Goal: Information Seeking & Learning: Learn about a topic

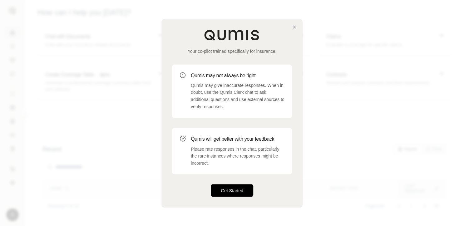
click at [240, 189] on button "Get Started" at bounding box center [232, 190] width 42 height 12
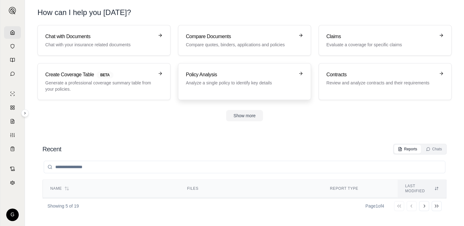
click at [232, 72] on h3 "Policy Analysis" at bounding box center [240, 74] width 109 height 7
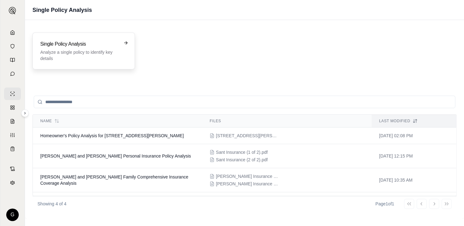
click at [92, 49] on p "Analyze a single policy to identify key details" at bounding box center [79, 55] width 78 height 12
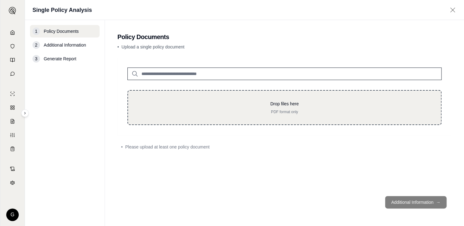
click at [283, 102] on p "Drop files here" at bounding box center [284, 104] width 293 height 6
type input "**********"
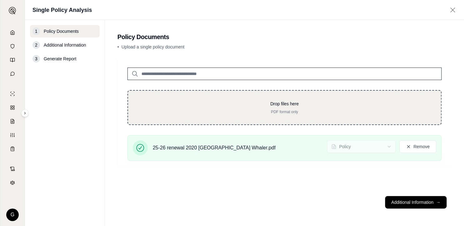
click at [284, 110] on div "Drop files here PDF format only" at bounding box center [284, 108] width 293 height 14
type input "**********"
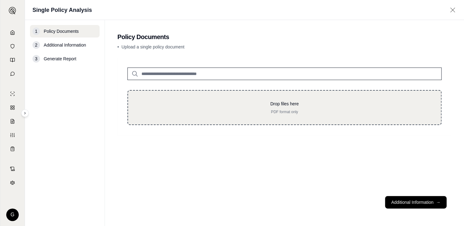
click at [298, 99] on div "Drop files here PDF format only" at bounding box center [284, 107] width 314 height 35
type input "**********"
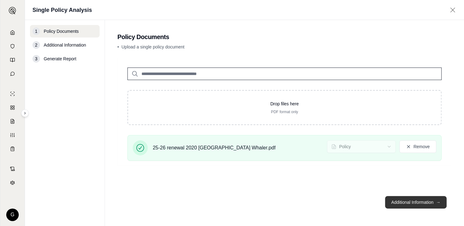
click at [411, 201] on button "Additional Information →" at bounding box center [415, 202] width 61 height 12
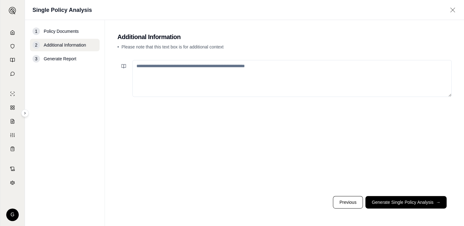
click at [219, 71] on textarea at bounding box center [291, 78] width 319 height 37
type textarea "*"
click at [404, 202] on button "Generate Single Policy Analysis →" at bounding box center [405, 202] width 81 height 12
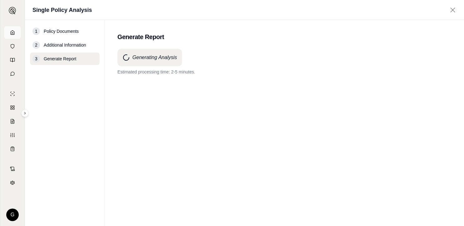
click at [12, 33] on icon at bounding box center [12, 32] width 5 height 5
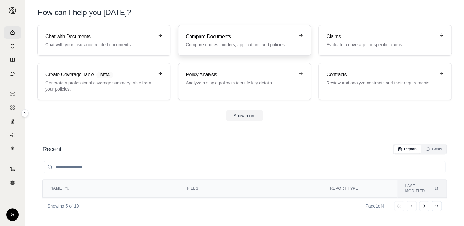
click at [221, 45] on p "Compare quotes, binders, applications and policies" at bounding box center [240, 45] width 109 height 6
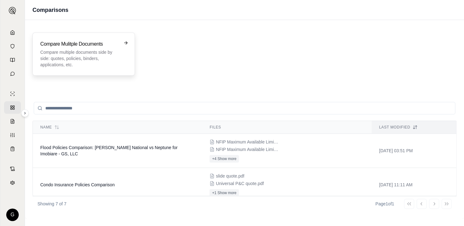
click at [101, 46] on h3 "Compare Mulitple Documents" at bounding box center [79, 43] width 78 height 7
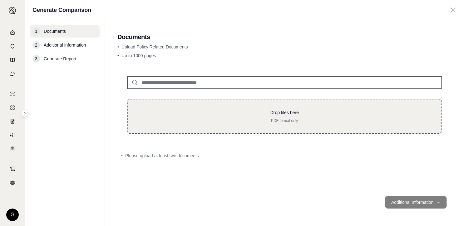
click at [267, 116] on div "Drop files here PDF format only" at bounding box center [284, 116] width 293 height 14
type input "**********"
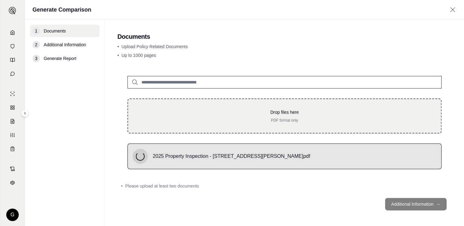
click at [275, 116] on div "Drop files here PDF format only" at bounding box center [284, 116] width 293 height 14
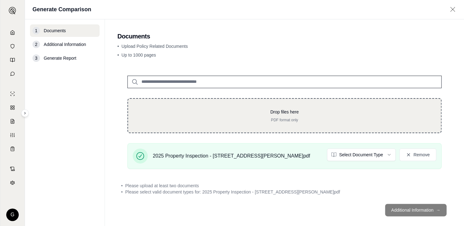
type input "**********"
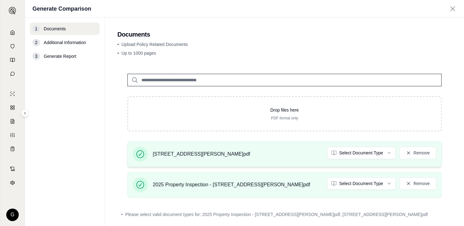
click at [253, 154] on div "[STREET_ADDRESS][PERSON_NAME]pdf Select Document Type Remove" at bounding box center [284, 153] width 303 height 15
click at [363, 183] on html "G Generate Comparison 1 Documents 2 Additional Information 3 Generate Report Do…" at bounding box center [232, 113] width 464 height 226
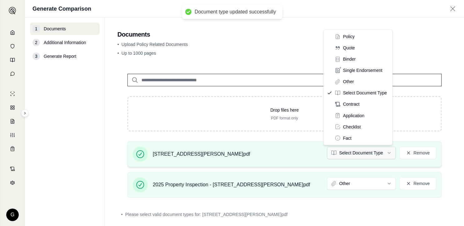
click at [368, 152] on html "Document type updated successfully G Generate Comparison 1 Documents 2 Addition…" at bounding box center [232, 113] width 464 height 226
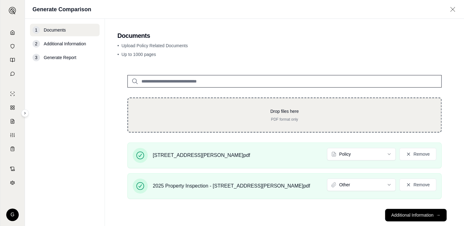
click at [286, 117] on p "PDF format only" at bounding box center [284, 119] width 293 height 5
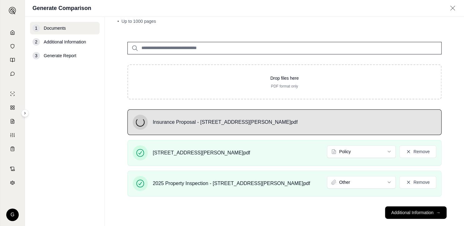
scroll to position [41, 0]
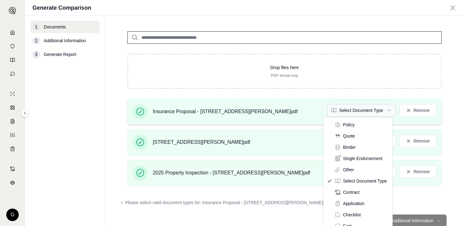
click at [386, 111] on html "G Generate Comparison 1 Documents 2 Additional Information 3 Generate Report Do…" at bounding box center [232, 113] width 464 height 226
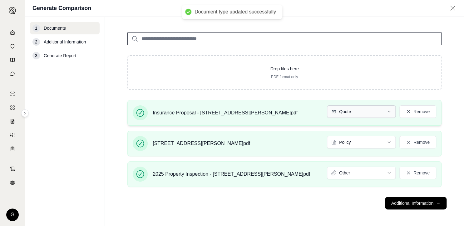
click at [366, 116] on html "Document type updated successfully G Generate Comparison 1 Documents 2 Addition…" at bounding box center [232, 113] width 464 height 226
click at [289, 210] on html "G Generate Comparison 1 Documents 2 Additional Information 3 Generate Report Do…" at bounding box center [232, 113] width 464 height 226
click at [407, 205] on button "Additional Information →" at bounding box center [415, 203] width 61 height 12
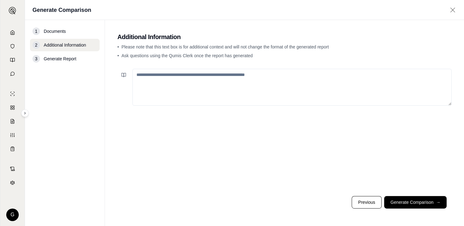
click at [226, 85] on textarea at bounding box center [291, 87] width 319 height 37
type textarea "*"
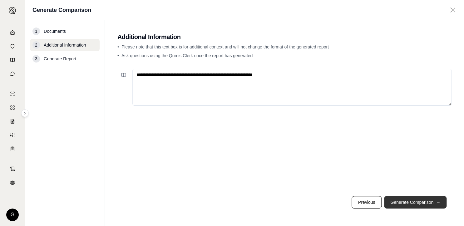
type textarea "**********"
click at [416, 198] on button "Generate Comparison →" at bounding box center [415, 202] width 62 height 12
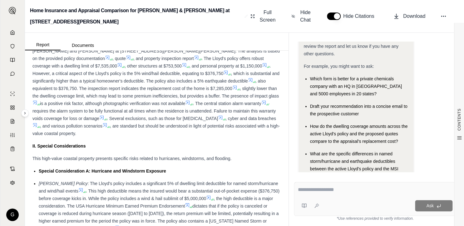
scroll to position [350, 0]
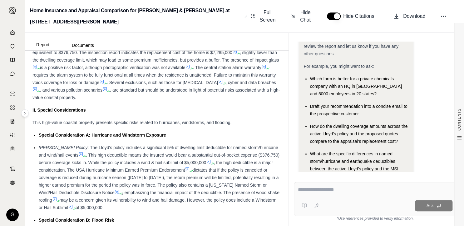
click at [189, 209] on div "[PERSON_NAME] Policy : The Lloyd's policy includes a significant 5% of dwelling…" at bounding box center [160, 177] width 242 height 67
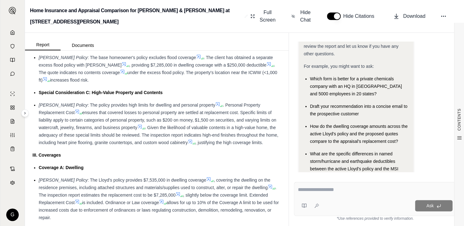
scroll to position [582, 0]
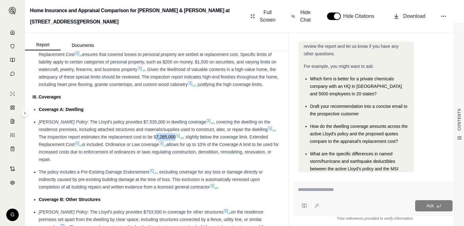
drag, startPoint x: 147, startPoint y: 136, endPoint x: 166, endPoint y: 137, distance: 18.4
click at [166, 137] on span ". The inspection report estimates the replacement cost to be $7,285,000" at bounding box center [158, 133] width 238 height 12
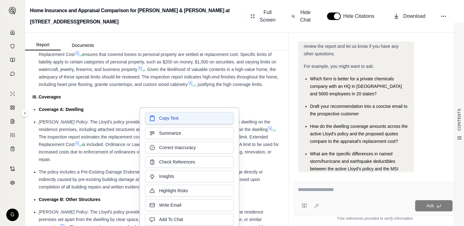
drag, startPoint x: 166, startPoint y: 137, endPoint x: 163, endPoint y: 118, distance: 18.6
click at [163, 118] on span "Copy Text" at bounding box center [168, 118] width 19 height 6
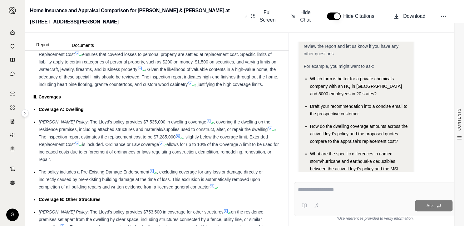
click at [224, 160] on div "[PERSON_NAME] Policy : The Lloyd's policy provides $7,535,000 in dwelling cover…" at bounding box center [160, 140] width 242 height 45
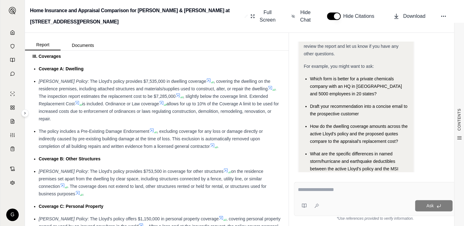
scroll to position [641, 0]
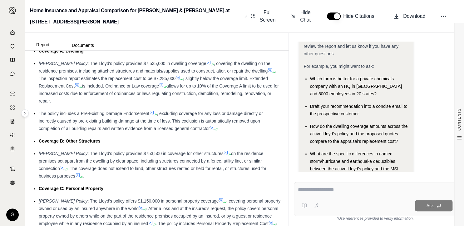
click at [357, 189] on textarea at bounding box center [375, 189] width 155 height 7
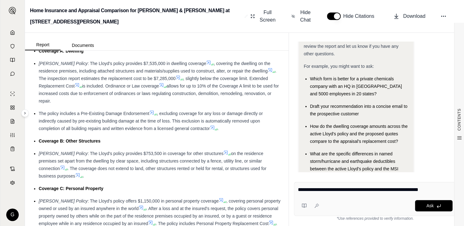
type textarea "**********"
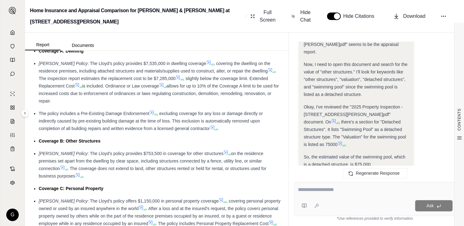
scroll to position [422, 0]
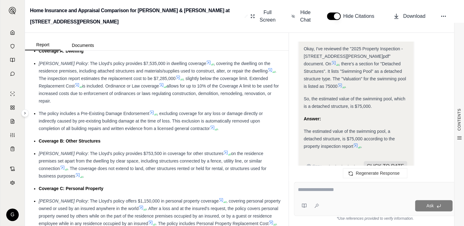
click at [369, 195] on div at bounding box center [375, 191] width 154 height 10
click at [324, 193] on textarea at bounding box center [375, 189] width 154 height 7
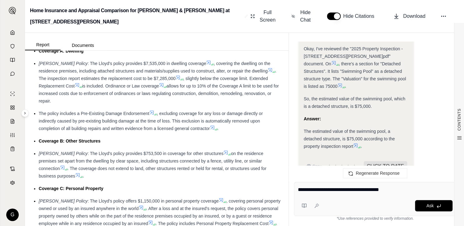
type textarea "**********"
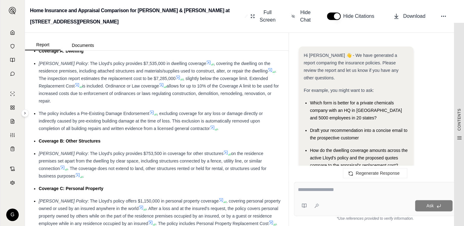
scroll to position [949, 0]
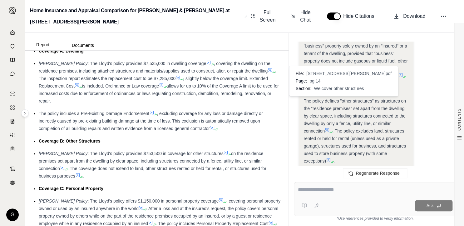
drag, startPoint x: 304, startPoint y: 70, endPoint x: 326, endPoint y: 99, distance: 36.1
click at [326, 99] on div "The policy defines "other structures" as structures on the "residence premises"…" at bounding box center [356, 130] width 105 height 67
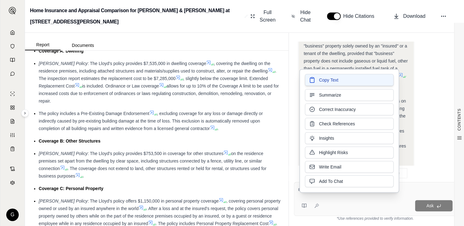
click at [336, 78] on span "Copy Text" at bounding box center [328, 80] width 19 height 6
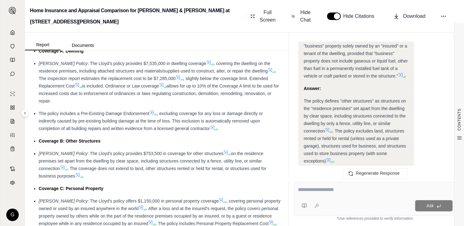
click at [340, 128] on span ". The policy excludes land, structures rented or held for rental (unless used a…" at bounding box center [355, 145] width 102 height 35
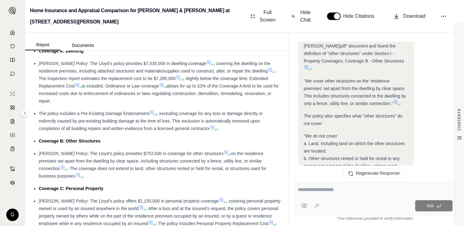
scroll to position [774, 0]
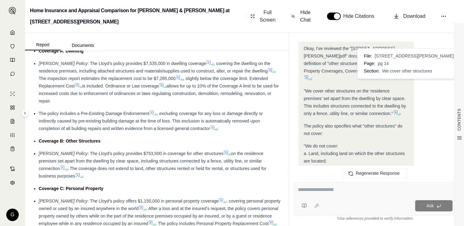
click at [398, 112] on icon at bounding box center [399, 114] width 4 height 4
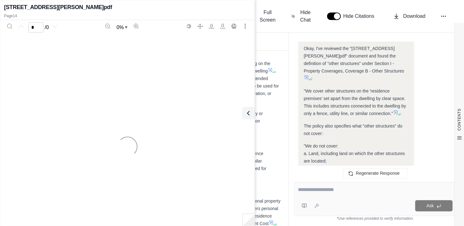
scroll to position [949, 0]
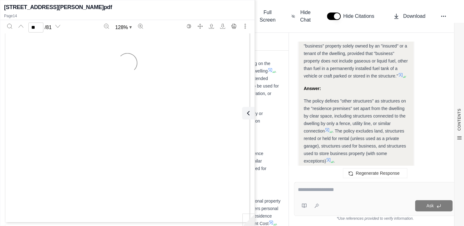
type input "**"
click at [322, 193] on textarea at bounding box center [375, 189] width 155 height 7
type textarea "*"
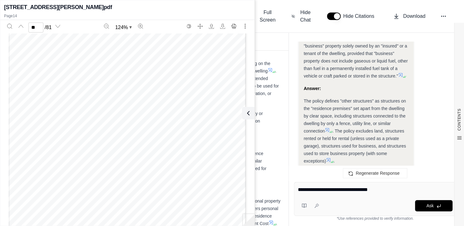
type textarea "**********"
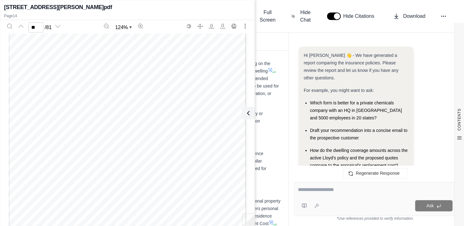
scroll to position [1262, 0]
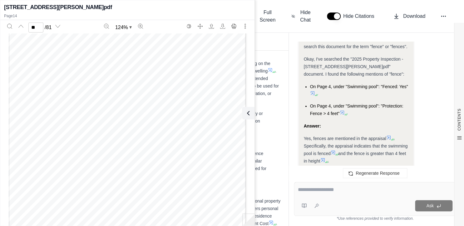
drag, startPoint x: 250, startPoint y: 112, endPoint x: 261, endPoint y: 114, distance: 11.0
click at [250, 112] on icon at bounding box center [247, 112] width 7 height 7
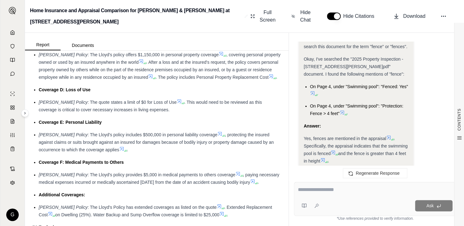
scroll to position [816, 0]
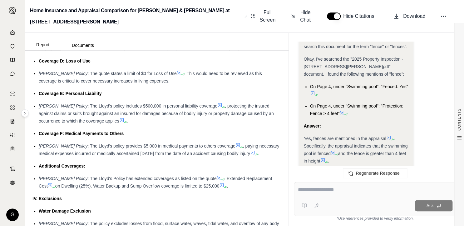
click at [148, 166] on div "Additional Coverages:" at bounding box center [160, 165] width 242 height 7
click at [177, 71] on icon at bounding box center [179, 73] width 4 height 4
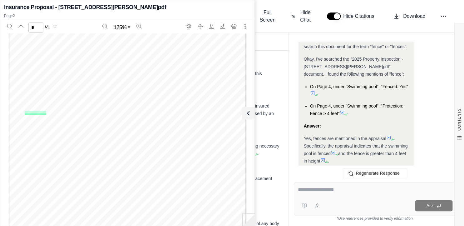
scroll to position [366, 0]
click at [195, 145] on div "Proposal dated [DATE] | Prepared for [PERSON_NAME] & [PERSON_NAME]| Prepared by…" at bounding box center [127, 129] width 238 height 308
click at [172, 203] on div "Proposal dated [DATE] | Prepared for [PERSON_NAME] & [PERSON_NAME]| Prepared by…" at bounding box center [127, 146] width 238 height 308
click at [215, 197] on div "Proposal dated [DATE] | Prepared for [PERSON_NAME] & [PERSON_NAME]| Prepared by…" at bounding box center [127, 146] width 238 height 308
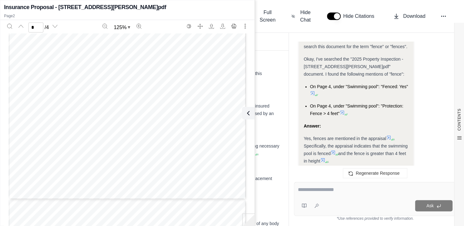
scroll to position [774, 0]
drag, startPoint x: 196, startPoint y: 132, endPoint x: 183, endPoint y: 134, distance: 12.9
click at [196, 132] on div "Proposal dated [DATE] | Prepared for [PERSON_NAME] & [PERSON_NAME]| Prepared by…" at bounding box center [127, 29] width 238 height 308
drag, startPoint x: 19, startPoint y: 72, endPoint x: 68, endPoint y: 82, distance: 50.0
click at [68, 82] on div "Proposal dated [DATE] | Prepared for [PERSON_NAME] & [PERSON_NAME]| Prepared by…" at bounding box center [127, 29] width 238 height 308
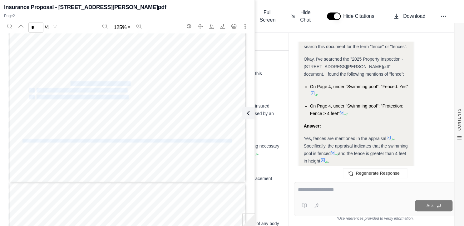
click at [157, 119] on div "Proposal dated [DATE] | Prepared for [PERSON_NAME] & [PERSON_NAME]| Prepared by…" at bounding box center [127, 29] width 238 height 308
drag, startPoint x: 120, startPoint y: 96, endPoint x: 93, endPoint y: 95, distance: 26.2
click at [93, 95] on div "Proposal dated [DATE] | Prepared for [PERSON_NAME] & [PERSON_NAME]| Prepared by…" at bounding box center [127, 29] width 238 height 308
drag, startPoint x: 21, startPoint y: 72, endPoint x: 124, endPoint y: 96, distance: 106.0
click at [124, 96] on div "Proposal dated [DATE] | Prepared for [PERSON_NAME] & [PERSON_NAME]| Prepared by…" at bounding box center [127, 29] width 238 height 308
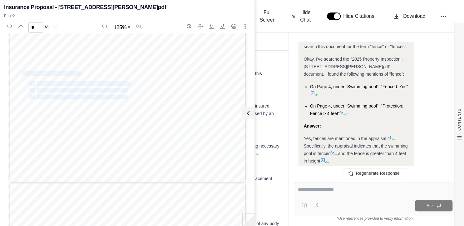
copy div "Additional Excess Flood Options: 1. Dwelling Limit: $5,463,750 / No Contents: $…"
click at [134, 79] on div "Proposal dated [DATE] | Prepared for [PERSON_NAME] & [PERSON_NAME]| Prepared by…" at bounding box center [127, 29] width 238 height 308
click at [111, 115] on div "Proposal dated [DATE] | Prepared for [PERSON_NAME] & [PERSON_NAME]| Prepared by…" at bounding box center [127, 29] width 238 height 308
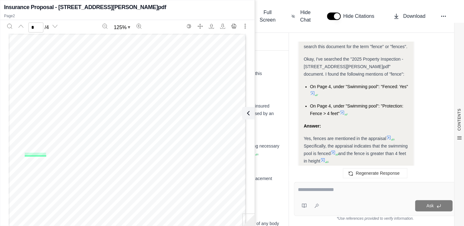
type input "*"
click at [249, 112] on icon at bounding box center [246, 112] width 7 height 7
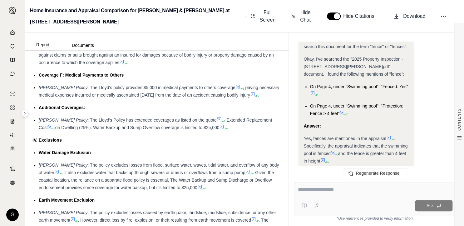
scroll to position [932, 0]
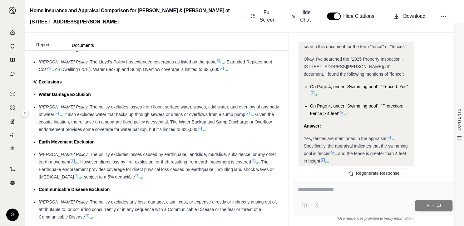
click at [67, 152] on span ": The policy excludes losses caused by earthquake, landslide, mudslide, subside…" at bounding box center [157, 158] width 237 height 12
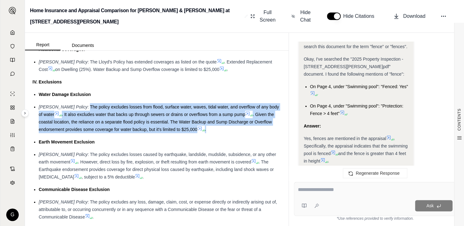
drag, startPoint x: 67, startPoint y: 106, endPoint x: 210, endPoint y: 127, distance: 143.9
click at [210, 127] on div "[PERSON_NAME] Policy : The policy excludes losses from flood, surface water, wa…" at bounding box center [160, 118] width 242 height 30
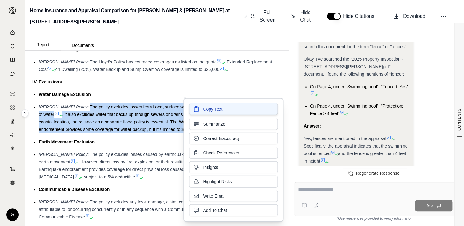
drag, startPoint x: 210, startPoint y: 127, endPoint x: 209, endPoint y: 109, distance: 18.4
click at [209, 109] on span "Copy Text" at bounding box center [212, 109] width 19 height 6
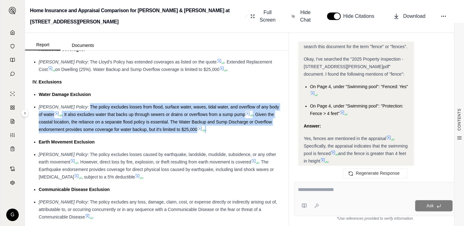
click at [152, 125] on div "[PERSON_NAME] Policy : The policy excludes losses from flood, surface water, wa…" at bounding box center [160, 118] width 242 height 30
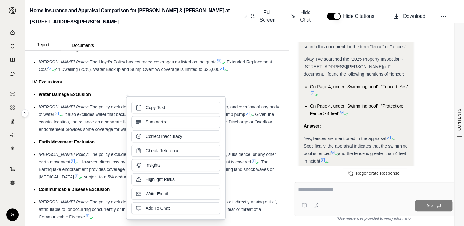
click at [273, 139] on div "Earth Movement Exclusion" at bounding box center [160, 141] width 242 height 7
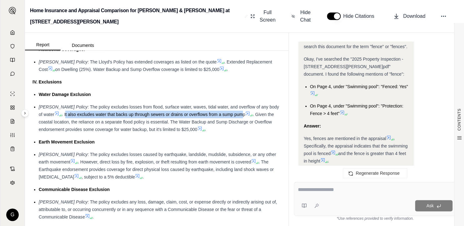
drag, startPoint x: 228, startPoint y: 115, endPoint x: 49, endPoint y: 114, distance: 178.8
click at [62, 114] on span ". It also excludes water that backs up through sewers or drains or overflows fr…" at bounding box center [154, 114] width 184 height 5
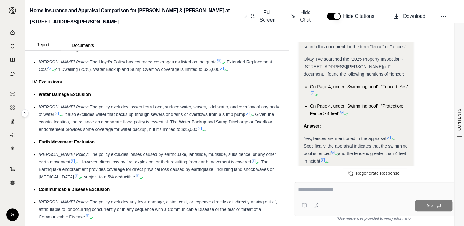
click at [245, 114] on icon at bounding box center [247, 113] width 5 height 5
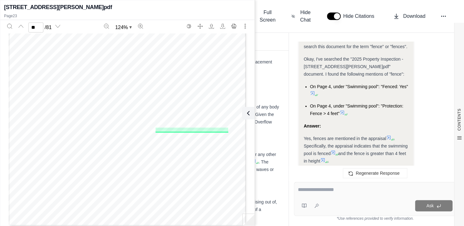
scroll to position [7122, 0]
type input "**"
drag, startPoint x: 249, startPoint y: 110, endPoint x: 265, endPoint y: 208, distance: 100.2
click at [249, 110] on icon at bounding box center [247, 112] width 7 height 7
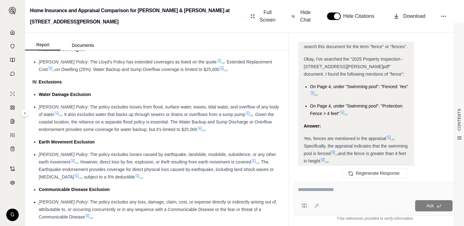
click at [205, 205] on div "[PERSON_NAME] Policy : The policy excludes any loss, damage, claim, cost, or ex…" at bounding box center [160, 209] width 242 height 22
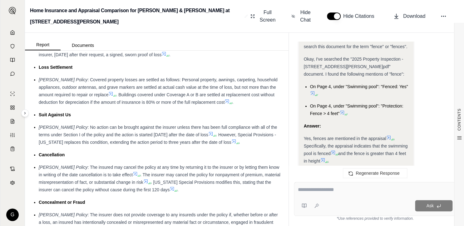
scroll to position [1165, 0]
